Goal: Check status

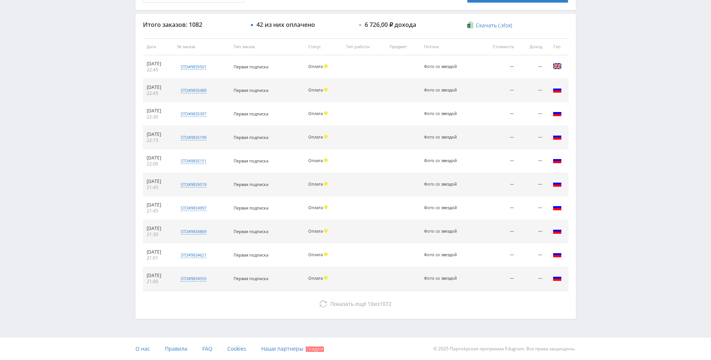
drag, startPoint x: 615, startPoint y: 207, endPoint x: 611, endPoint y: 281, distance: 73.7
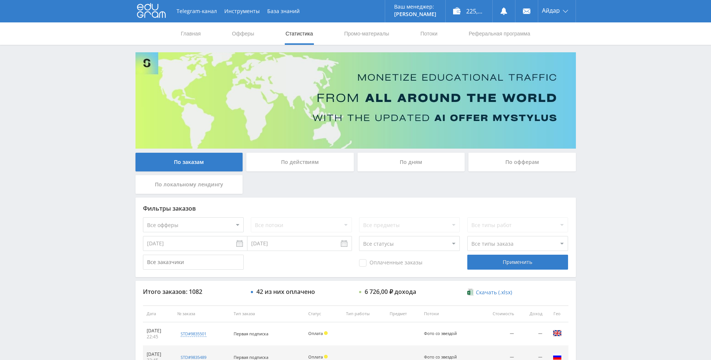
drag, startPoint x: 607, startPoint y: 275, endPoint x: 443, endPoint y: 81, distance: 254.1
click at [153, 15] on icon at bounding box center [151, 10] width 29 height 15
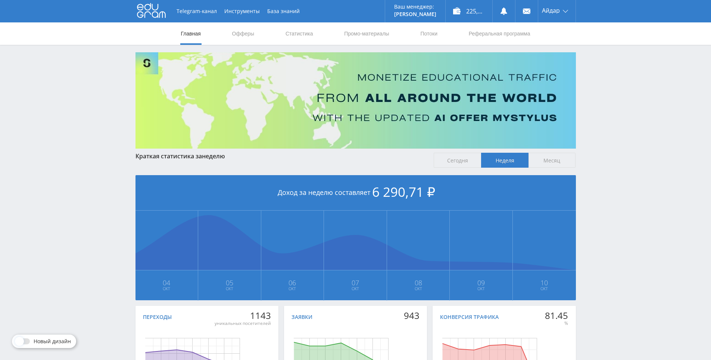
click at [450, 158] on span "Сегодня" at bounding box center [457, 160] width 47 height 15
click at [0, 0] on input "Сегодня" at bounding box center [0, 0] width 0 height 0
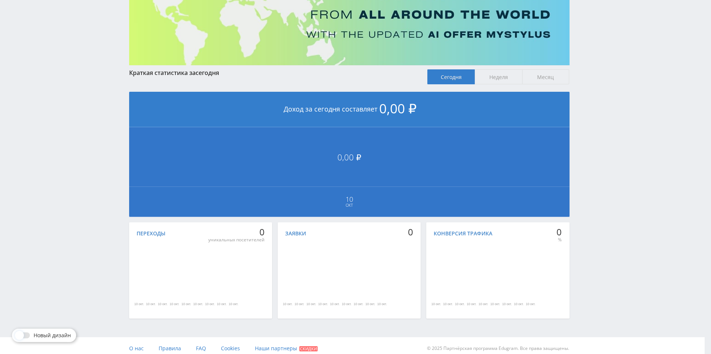
scroll to position [86, 4]
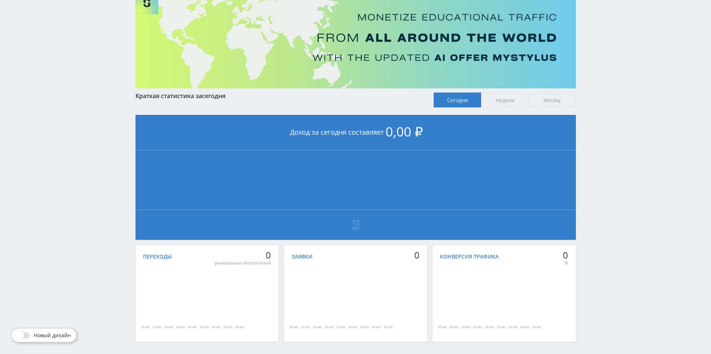
drag, startPoint x: 372, startPoint y: 159, endPoint x: 406, endPoint y: 117, distance: 54.2
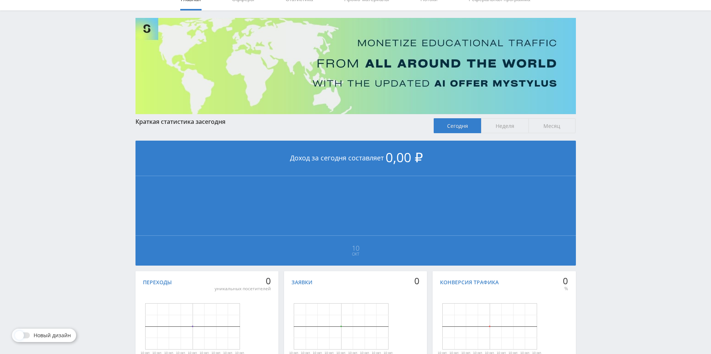
click at [505, 127] on span "Неделя" at bounding box center [504, 125] width 47 height 15
click at [0, 0] on input "Неделя" at bounding box center [0, 0] width 0 height 0
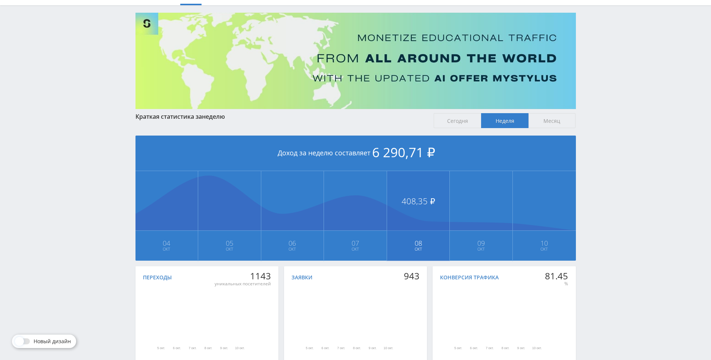
drag, startPoint x: 347, startPoint y: 158, endPoint x: 438, endPoint y: 179, distance: 93.4
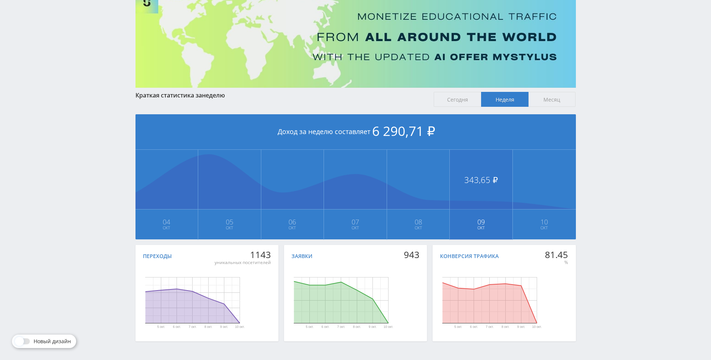
scroll to position [83, 0]
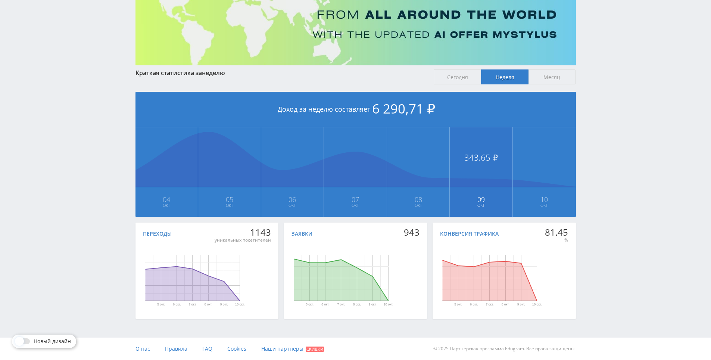
drag, startPoint x: 457, startPoint y: 193, endPoint x: 449, endPoint y: 203, distance: 12.2
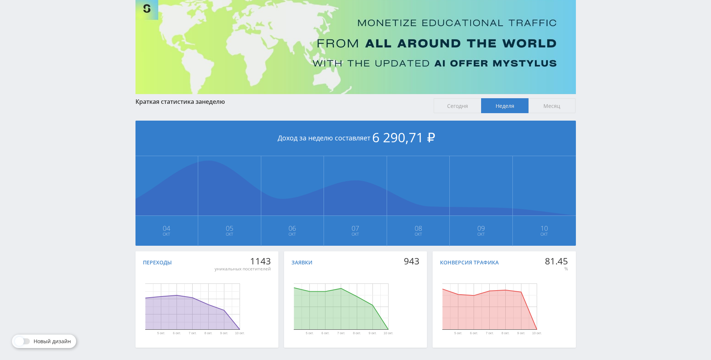
scroll to position [0, 0]
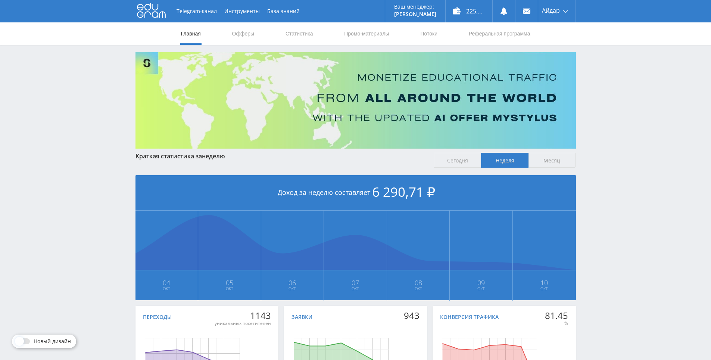
drag, startPoint x: 465, startPoint y: 137, endPoint x: 393, endPoint y: 76, distance: 94.3
click at [538, 159] on span "Месяц" at bounding box center [552, 160] width 47 height 15
click at [0, 0] on input "Месяц" at bounding box center [0, 0] width 0 height 0
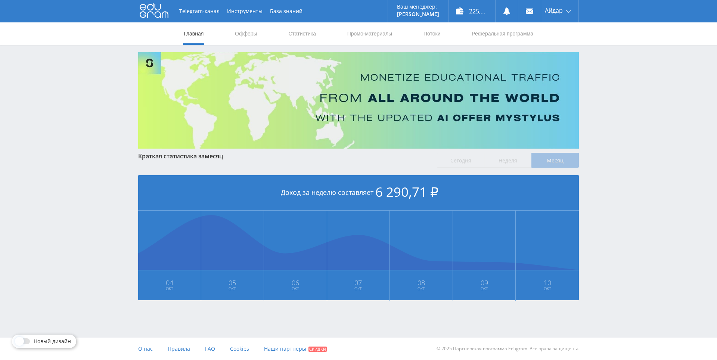
click at [518, 157] on label "Неделя" at bounding box center [507, 160] width 47 height 15
